Goal: Task Accomplishment & Management: Manage account settings

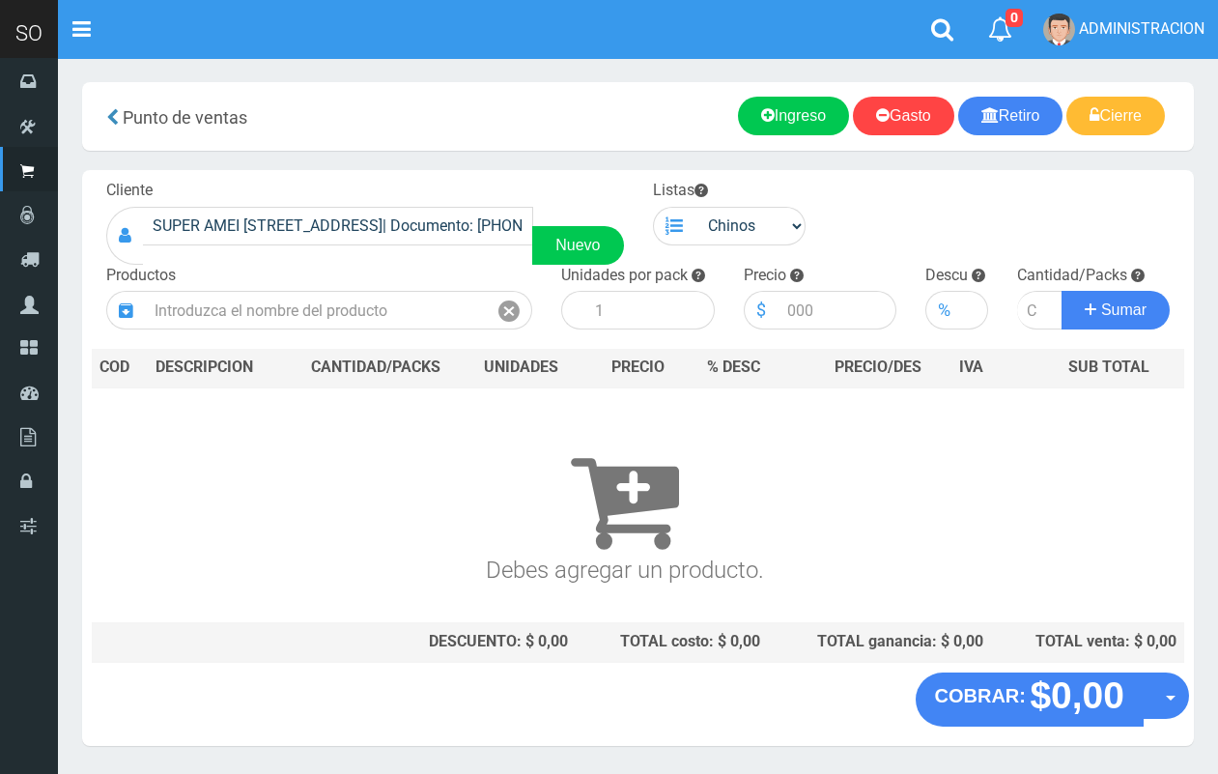
scroll to position [58, 0]
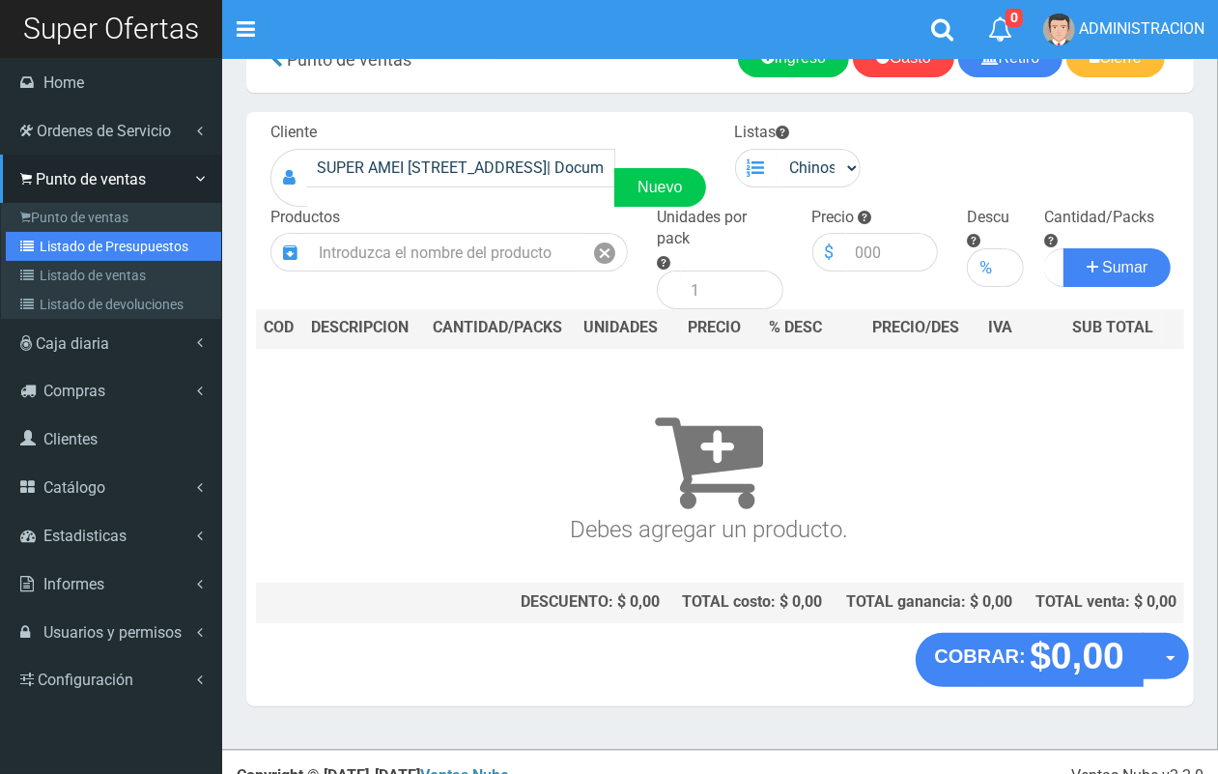
click at [50, 247] on link "Listado de Presupuestos" at bounding box center [113, 246] width 215 height 29
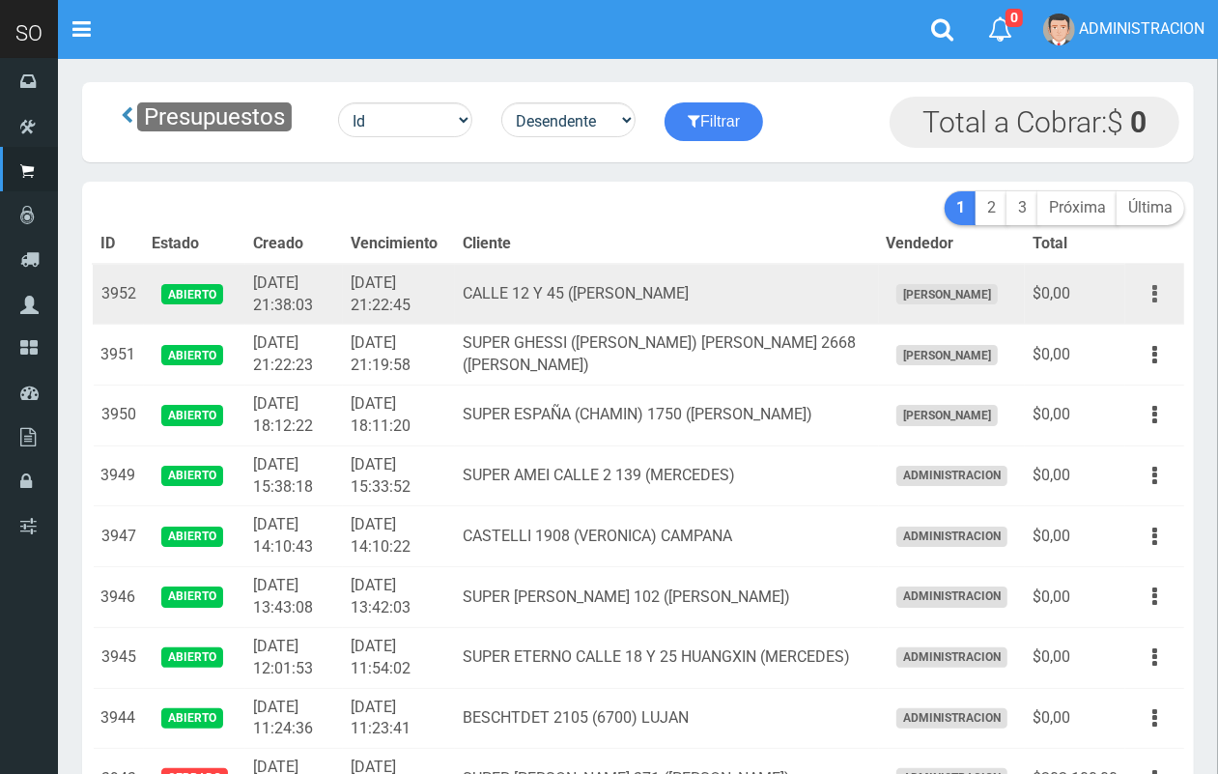
click at [1148, 297] on button "button" at bounding box center [1154, 294] width 43 height 34
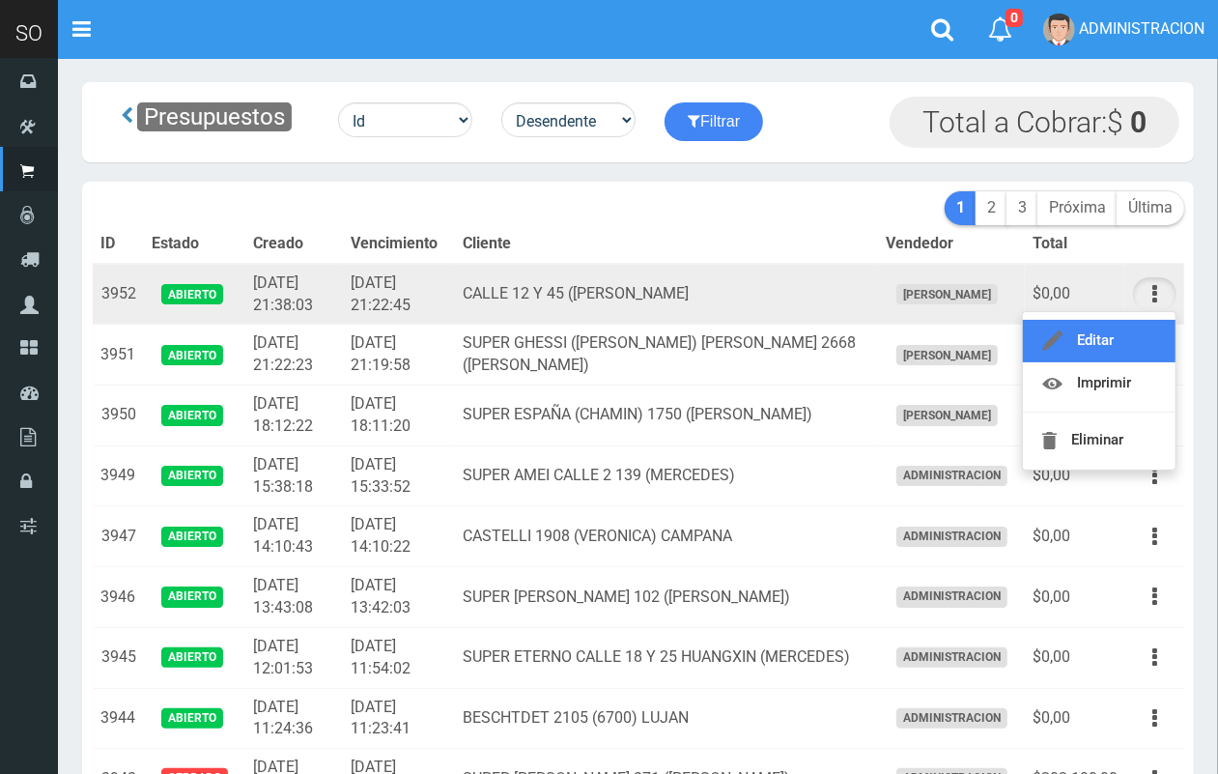
click at [1132, 331] on link "Editar" at bounding box center [1099, 341] width 153 height 43
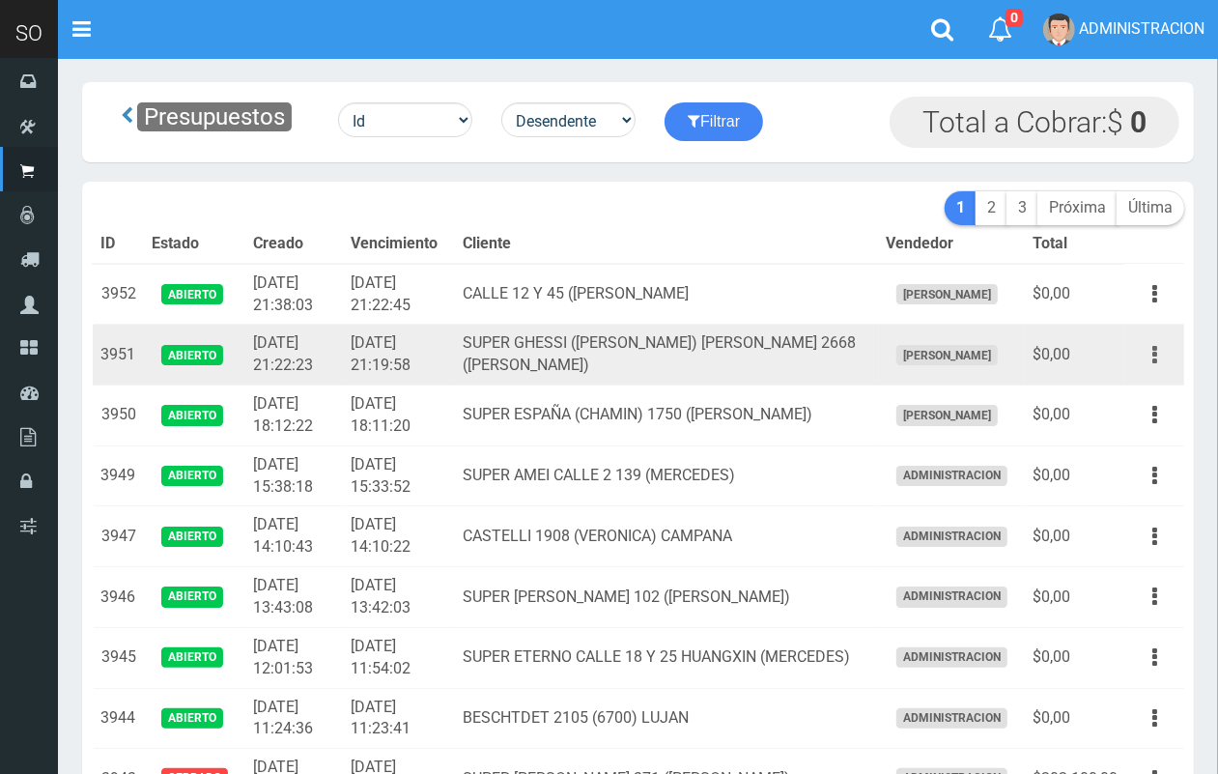
click at [1164, 357] on button "button" at bounding box center [1154, 355] width 43 height 34
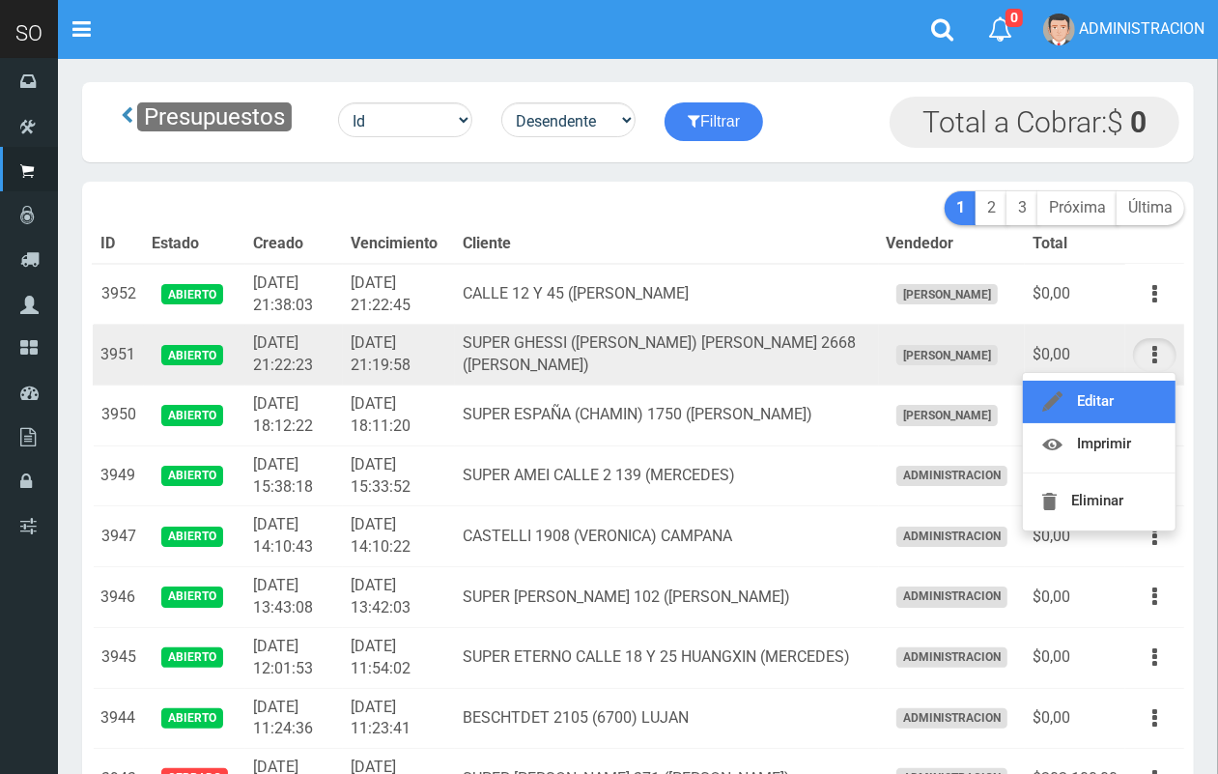
click at [1123, 393] on link "Editar" at bounding box center [1099, 402] width 153 height 43
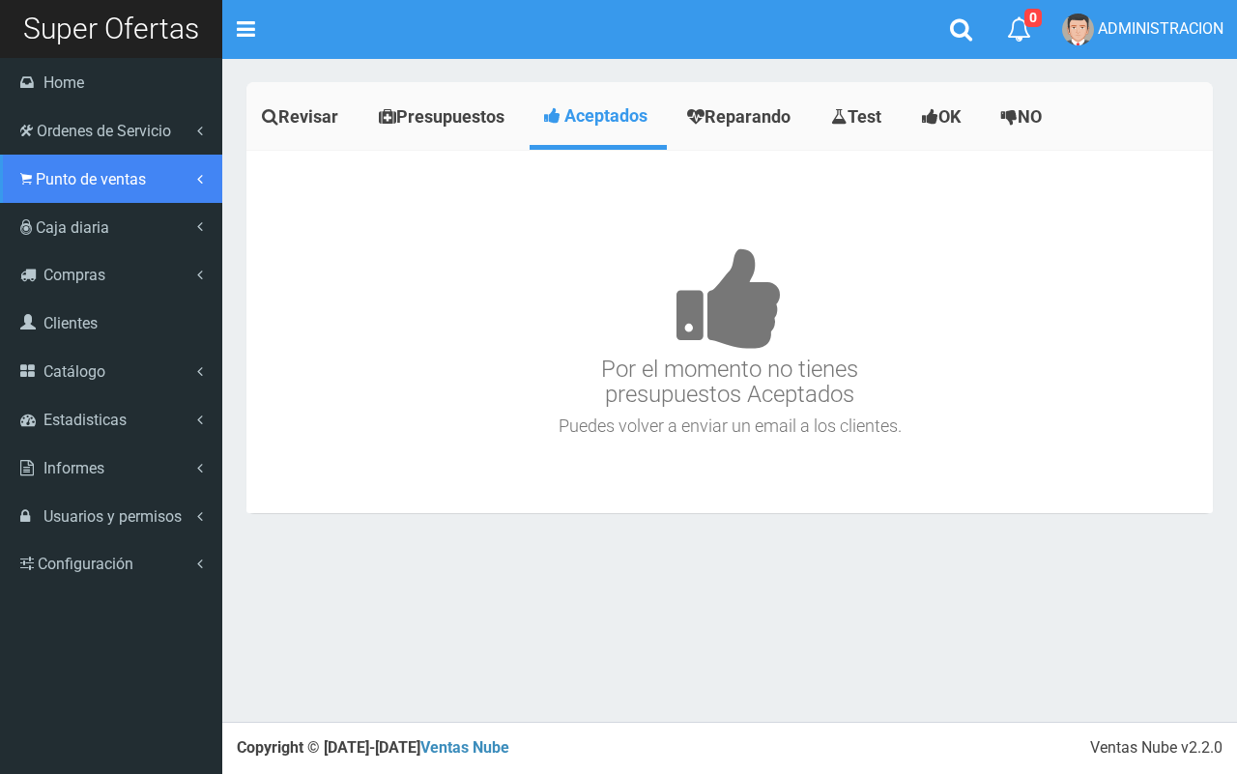
click at [46, 181] on span "Punto de ventas" at bounding box center [91, 179] width 110 height 18
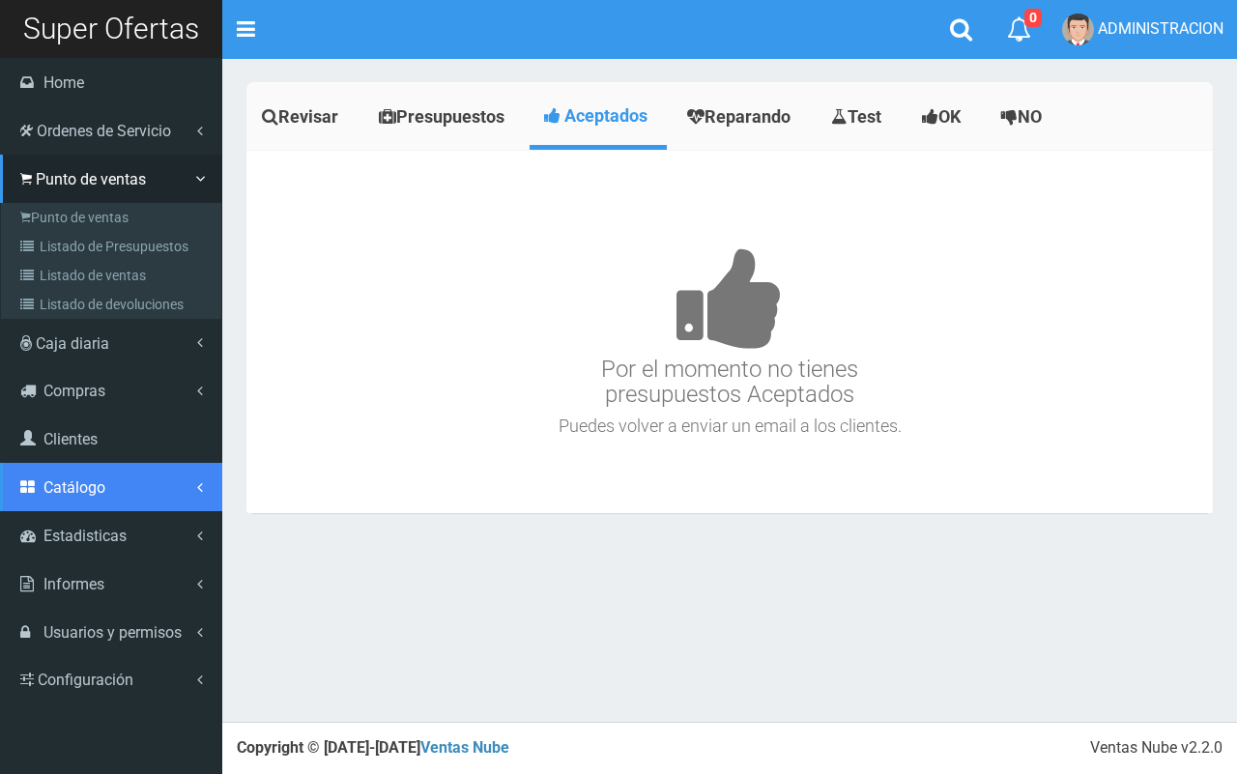
click at [101, 483] on span "Catálogo" at bounding box center [74, 487] width 62 height 18
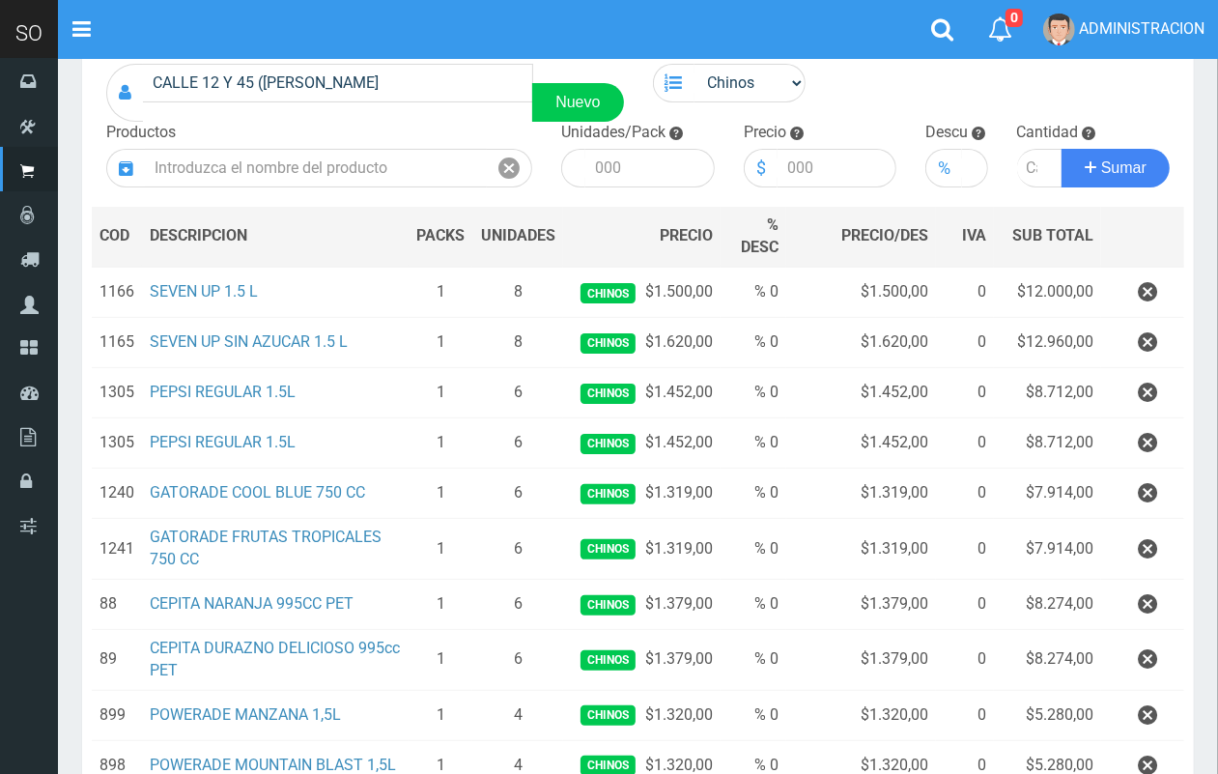
scroll to position [138, 0]
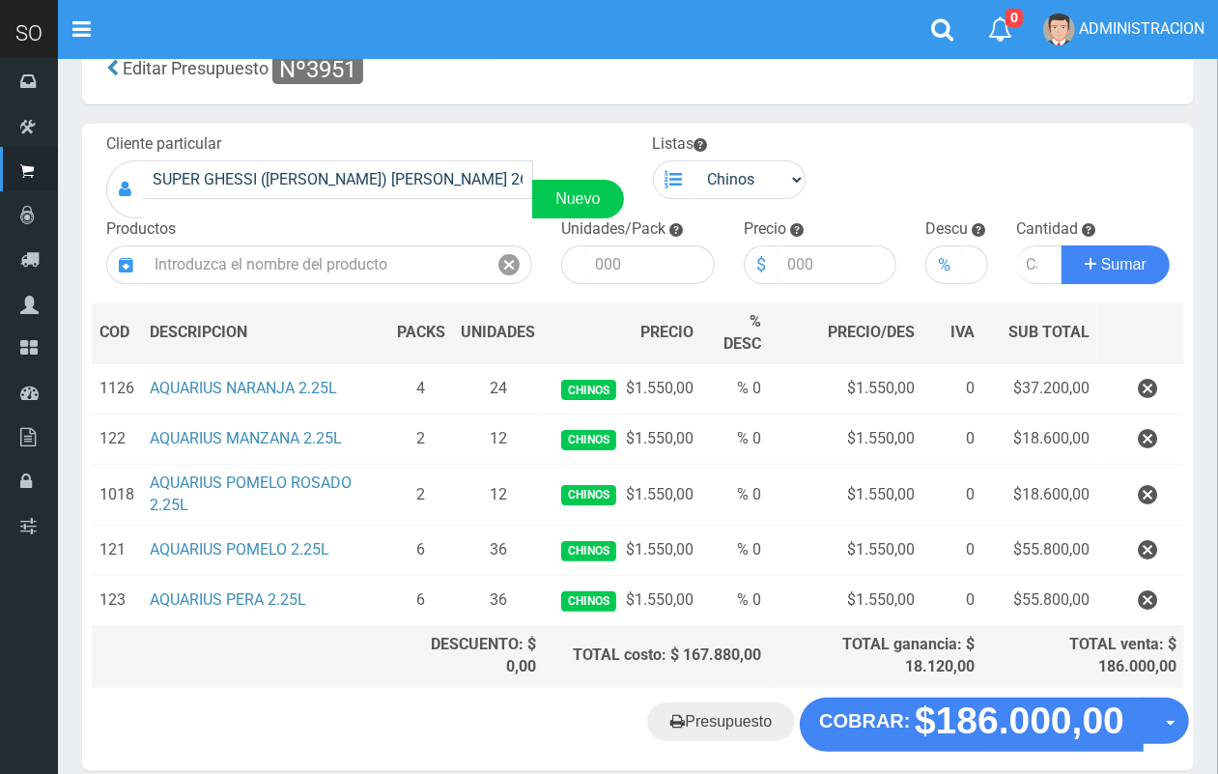
scroll to position [69, 0]
